Goal: Task Accomplishment & Management: Complete application form

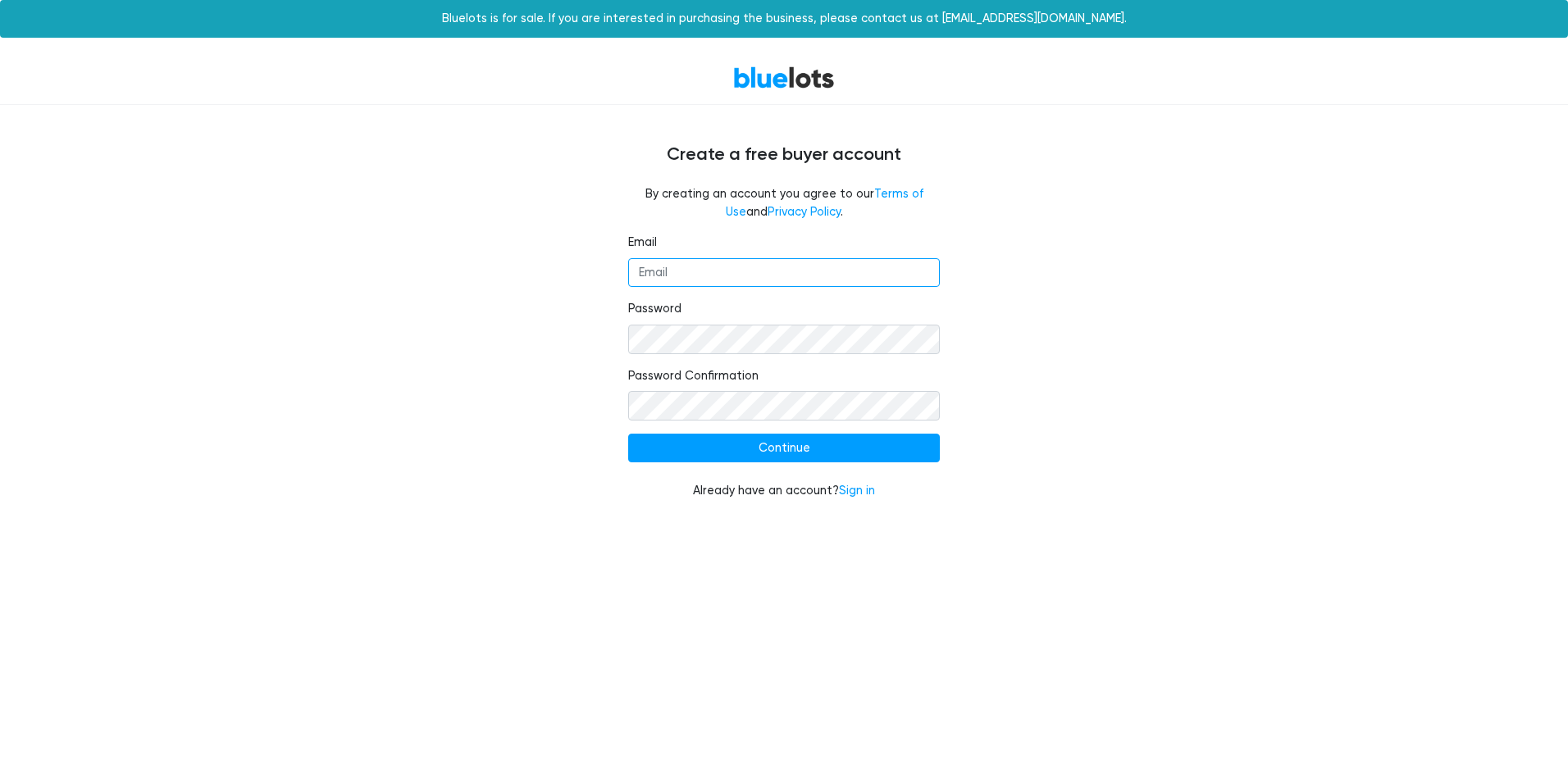
click at [667, 281] on input "Email" at bounding box center [784, 273] width 312 height 29
type input "[EMAIL_ADDRESS][DOMAIN_NAME]"
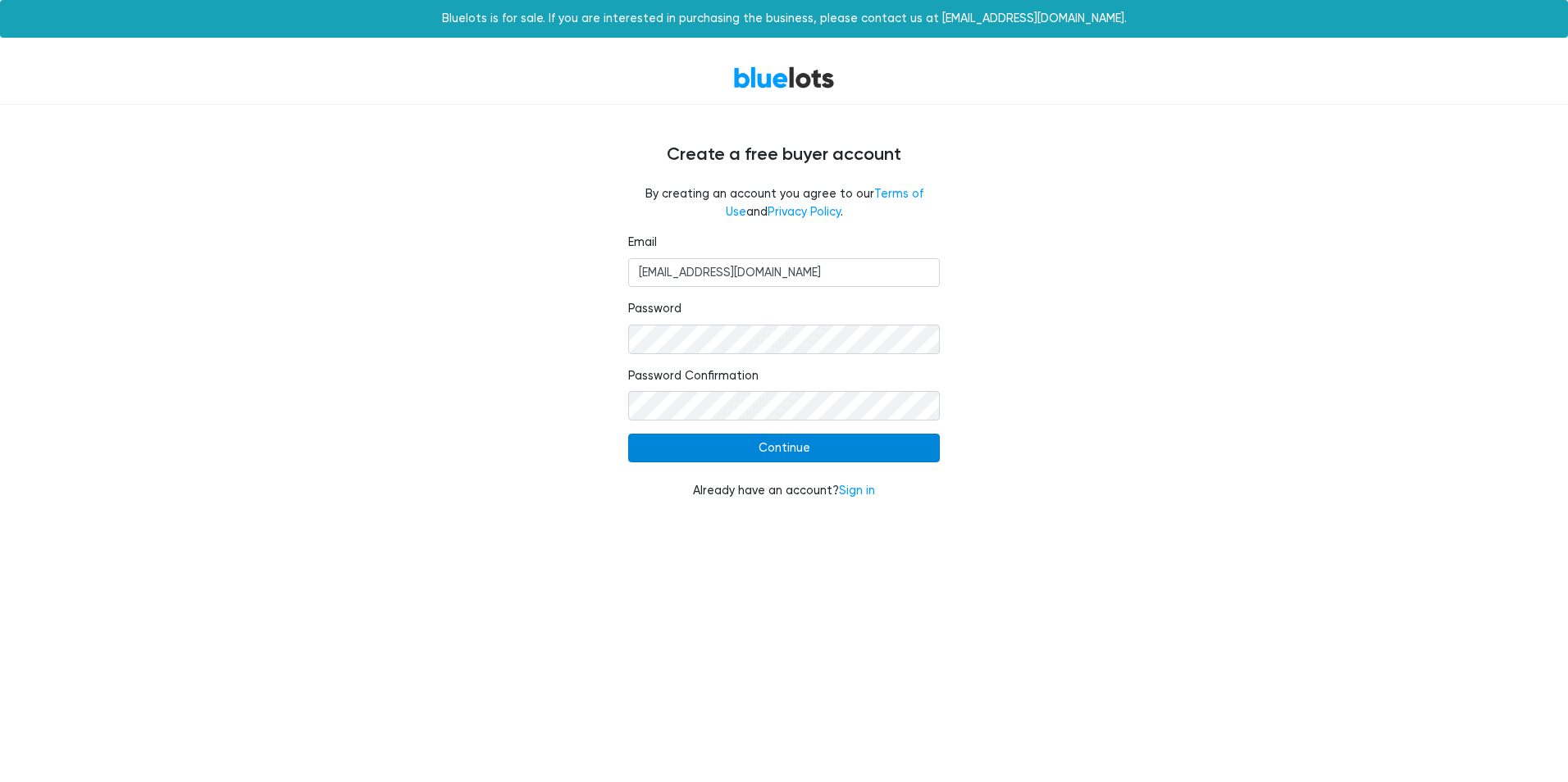
click at [702, 449] on input "Continue" at bounding box center [784, 448] width 312 height 29
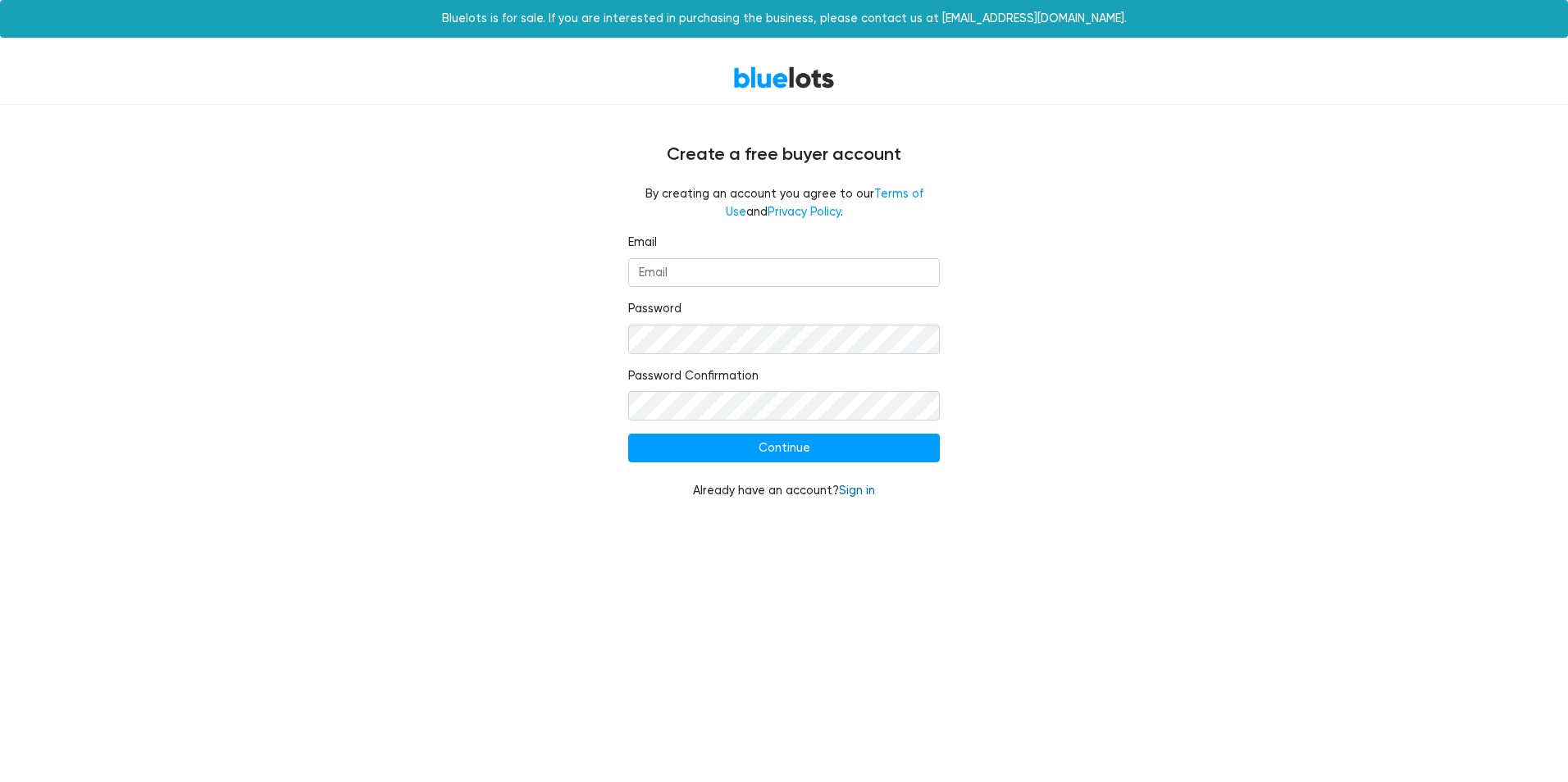
click at [866, 490] on link "Sign in" at bounding box center [857, 491] width 36 height 14
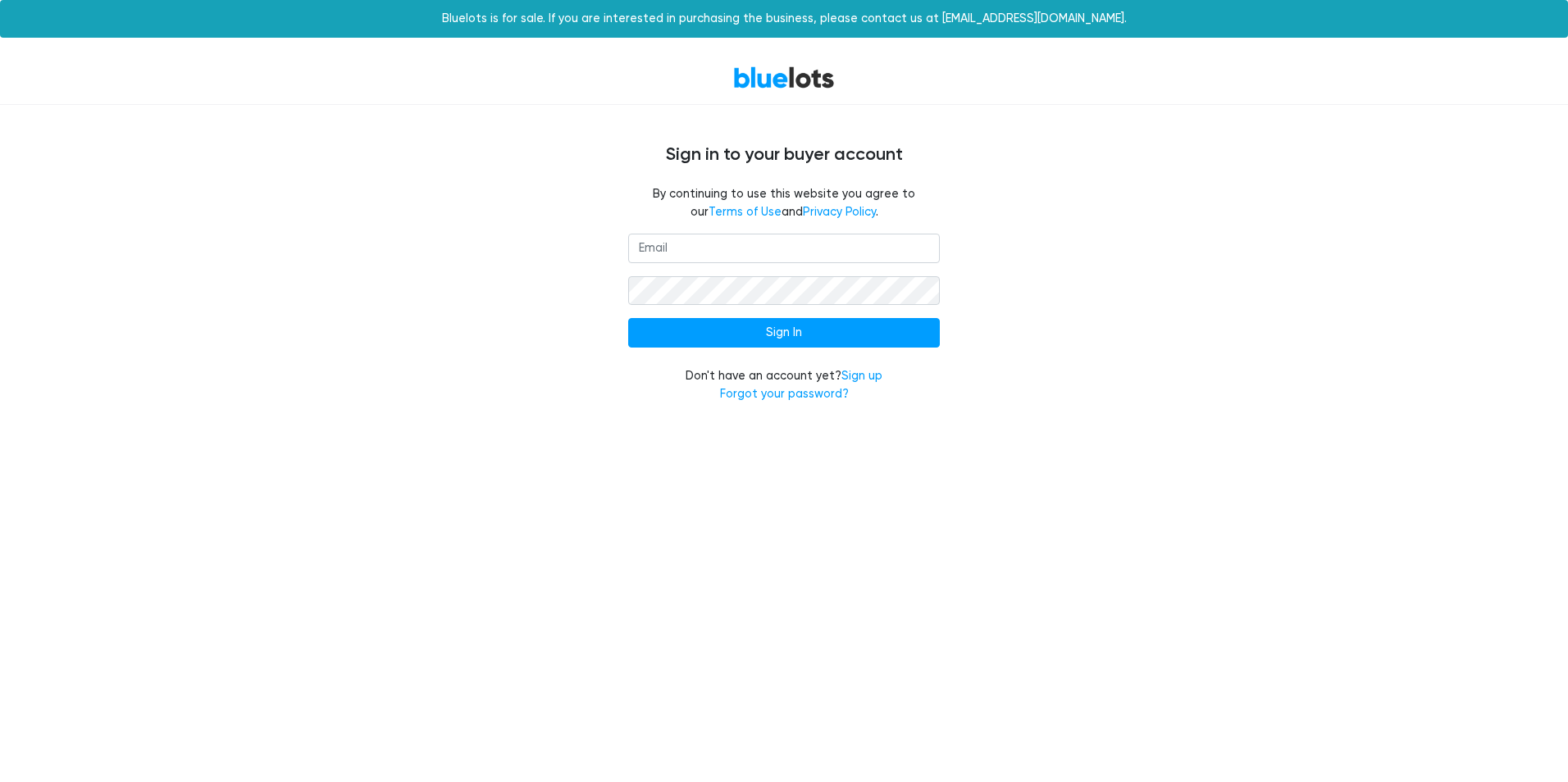
click at [666, 249] on input "email" at bounding box center [784, 248] width 312 height 29
type input "[EMAIL_ADDRESS][DOMAIN_NAME]"
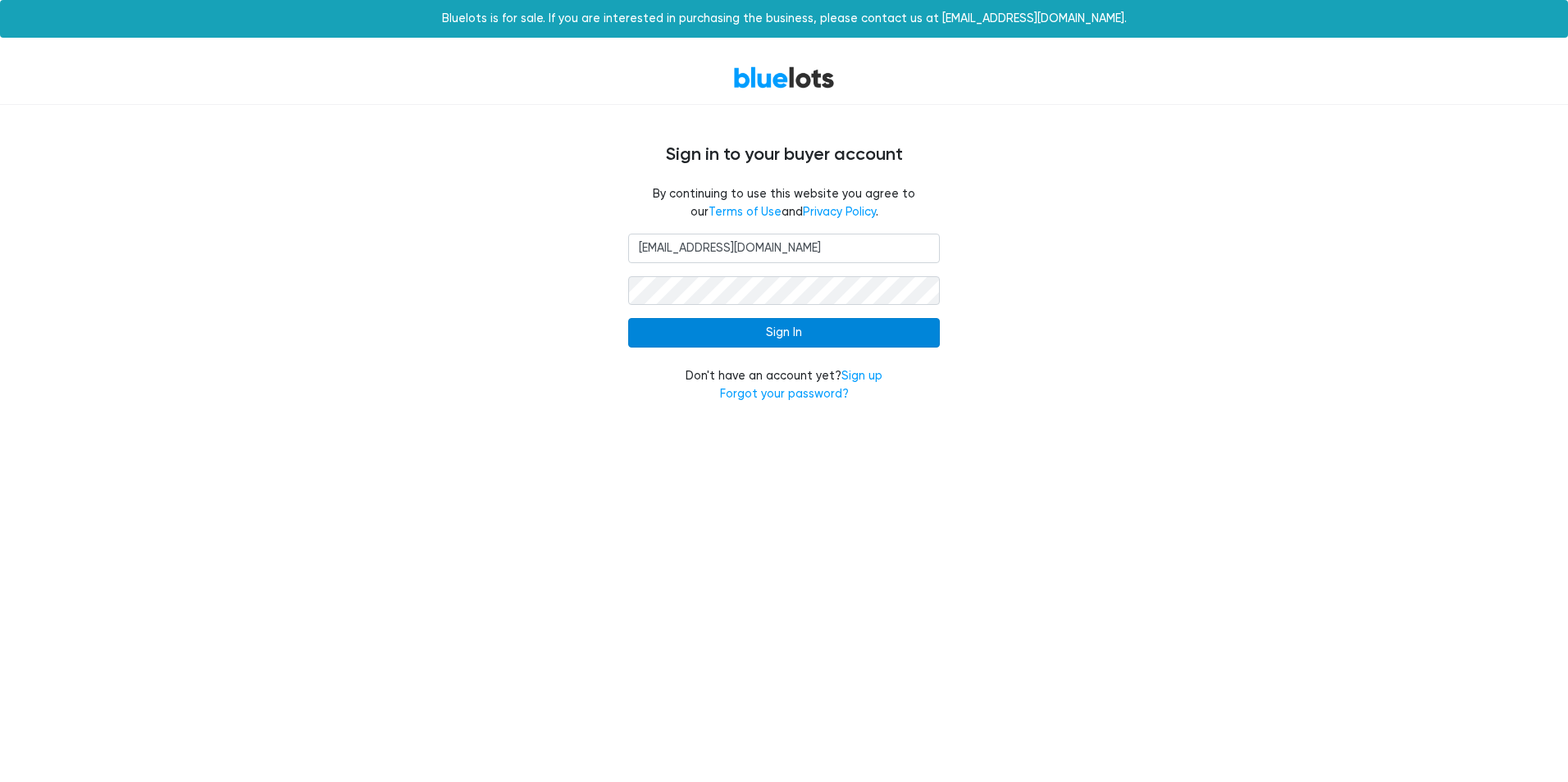
click at [795, 336] on input "Sign In" at bounding box center [784, 333] width 312 height 29
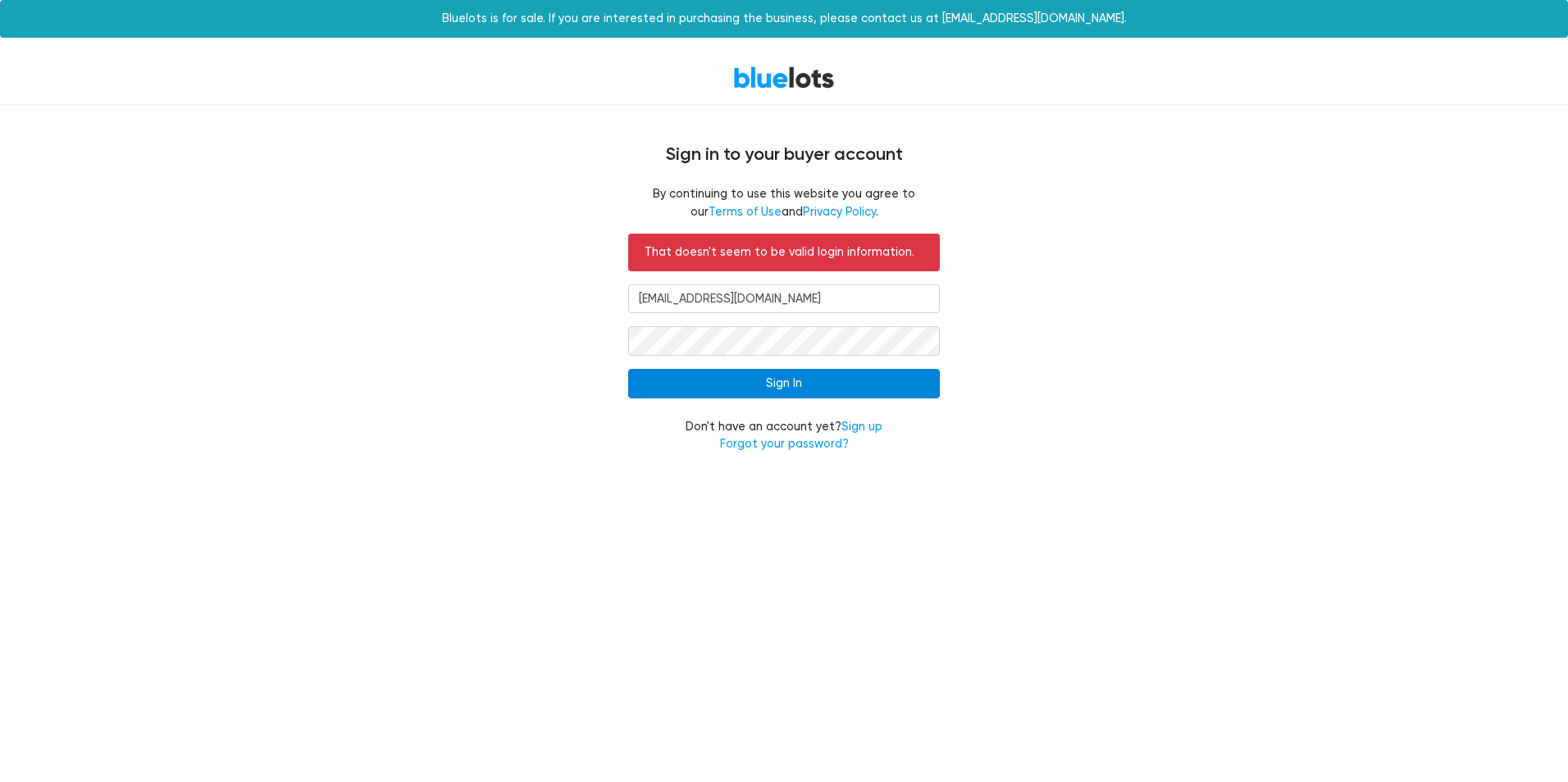
click at [795, 385] on input "Sign In" at bounding box center [784, 384] width 312 height 29
click at [845, 429] on link "Sign up" at bounding box center [862, 427] width 41 height 14
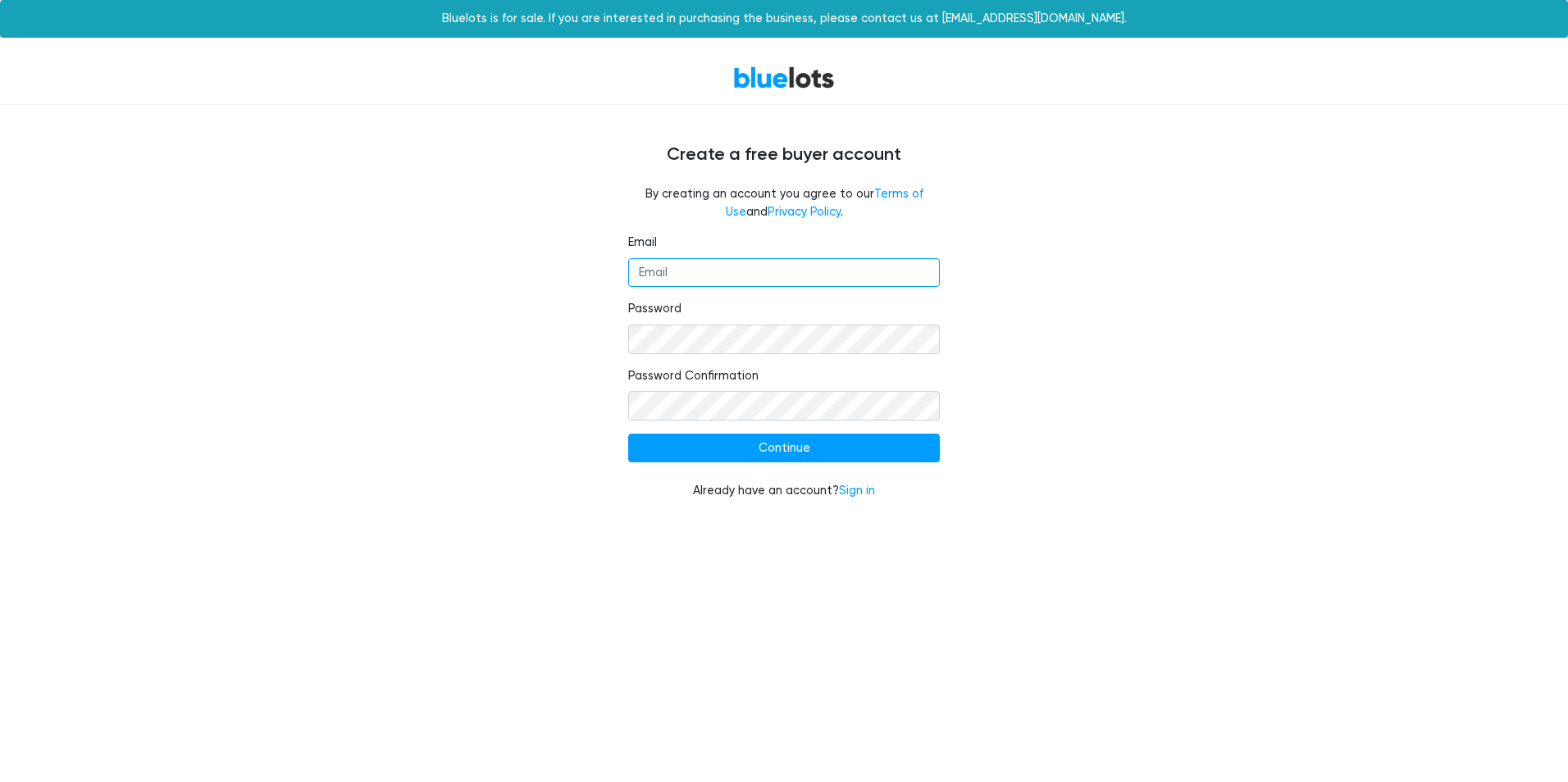
click at [653, 273] on input "Email" at bounding box center [784, 273] width 312 height 29
type input "[EMAIL_ADDRESS][DOMAIN_NAME]"
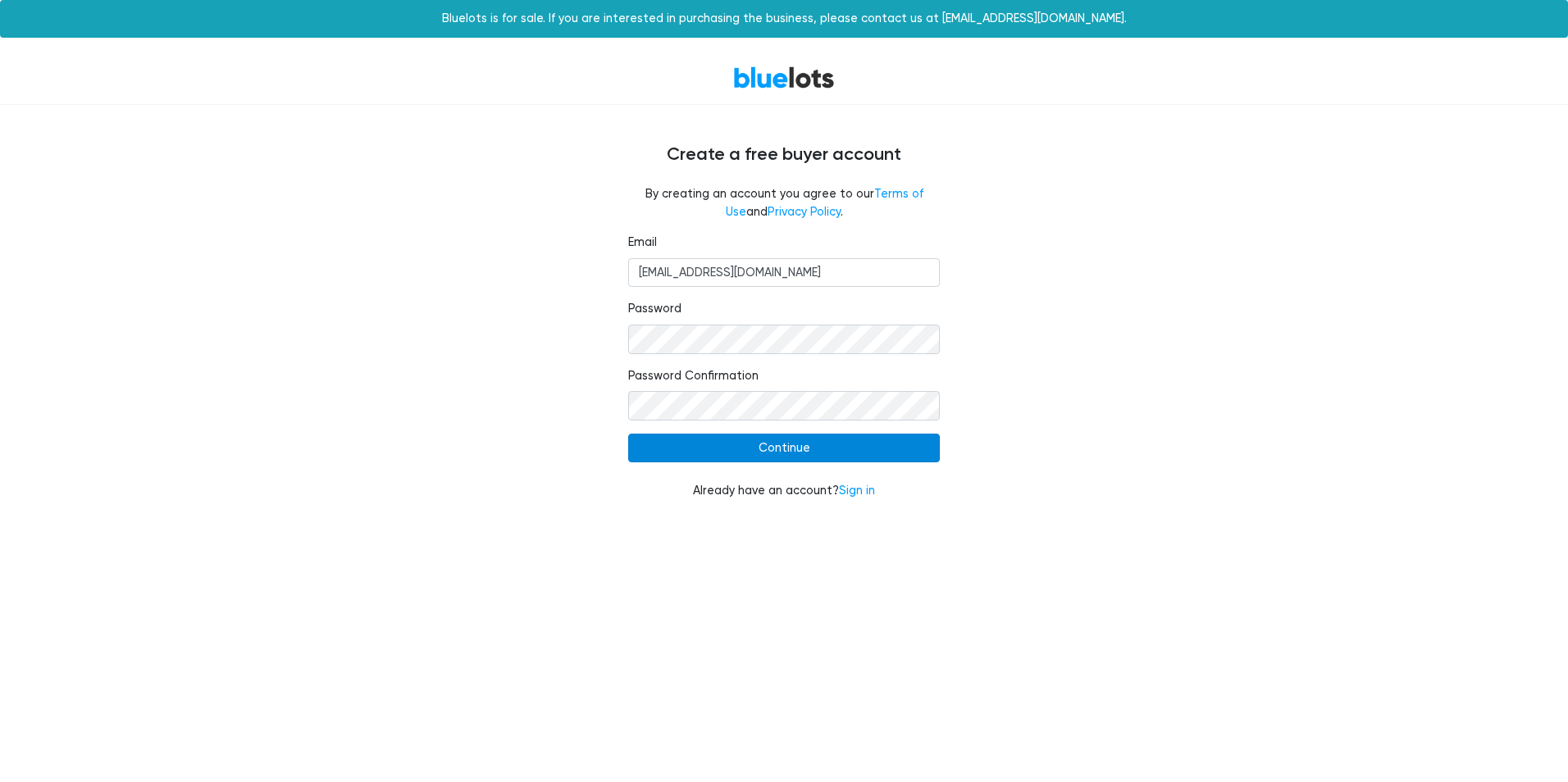
click at [782, 448] on input "Continue" at bounding box center [784, 448] width 312 height 29
